Goal: Information Seeking & Learning: Learn about a topic

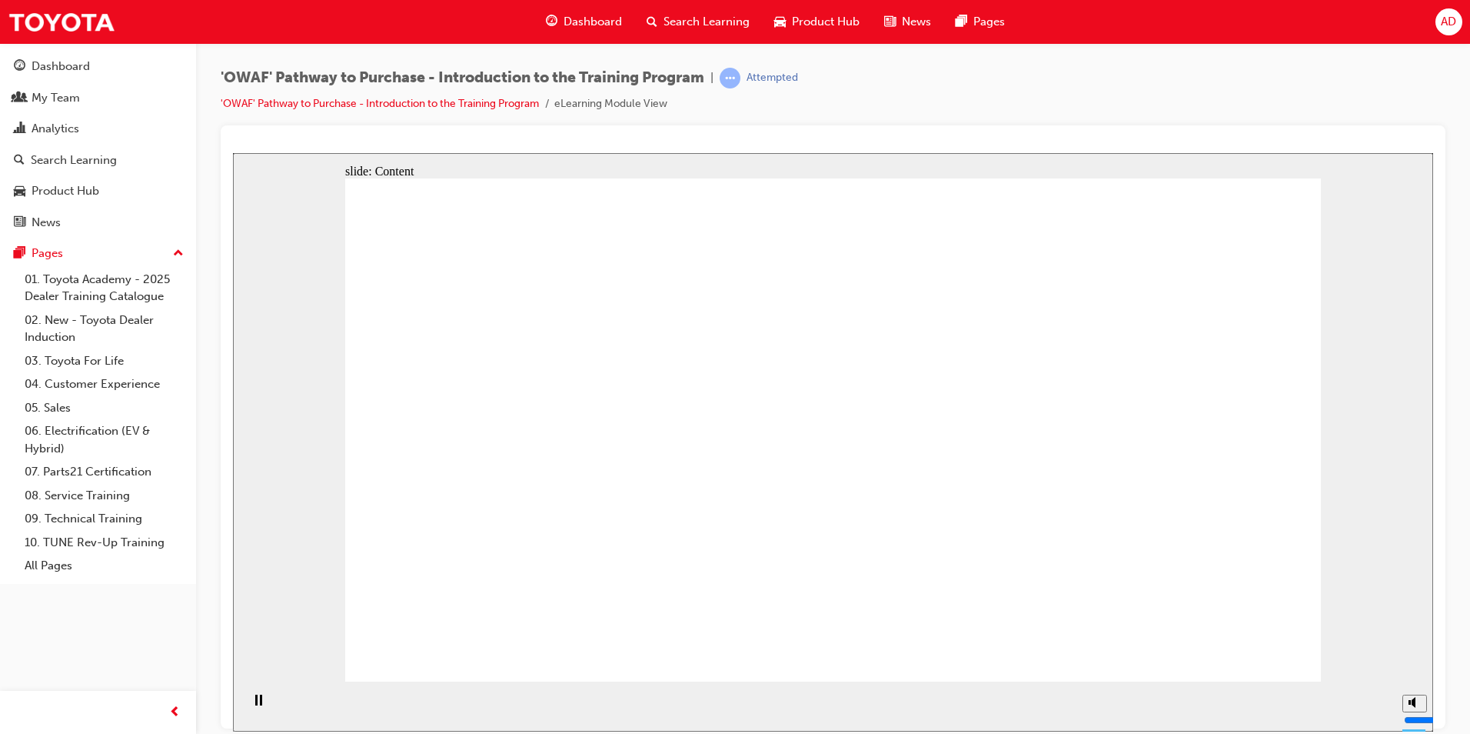
drag, startPoint x: 1226, startPoint y: 632, endPoint x: 1235, endPoint y: 650, distance: 19.6
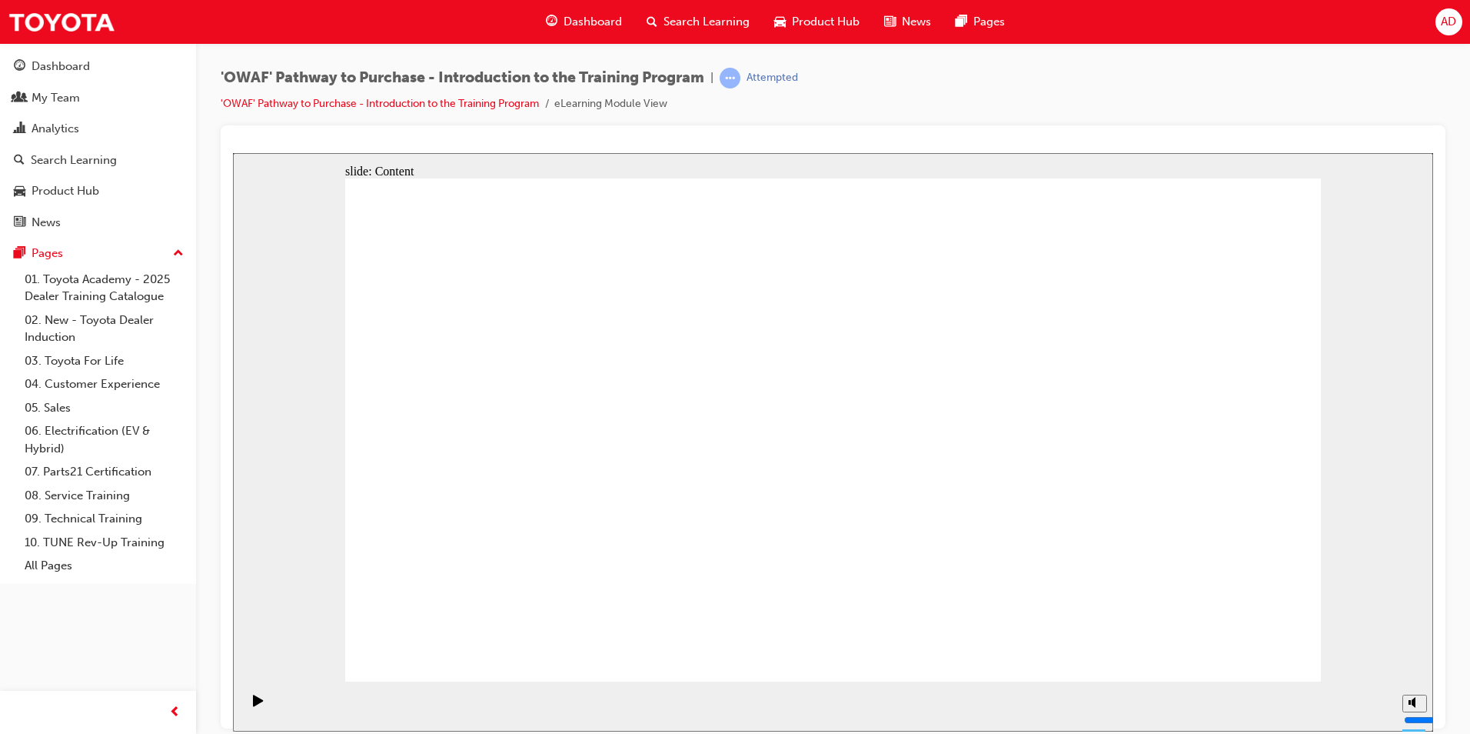
drag, startPoint x: 716, startPoint y: 449, endPoint x: 721, endPoint y: 464, distance: 15.3
